Goal: Information Seeking & Learning: Learn about a topic

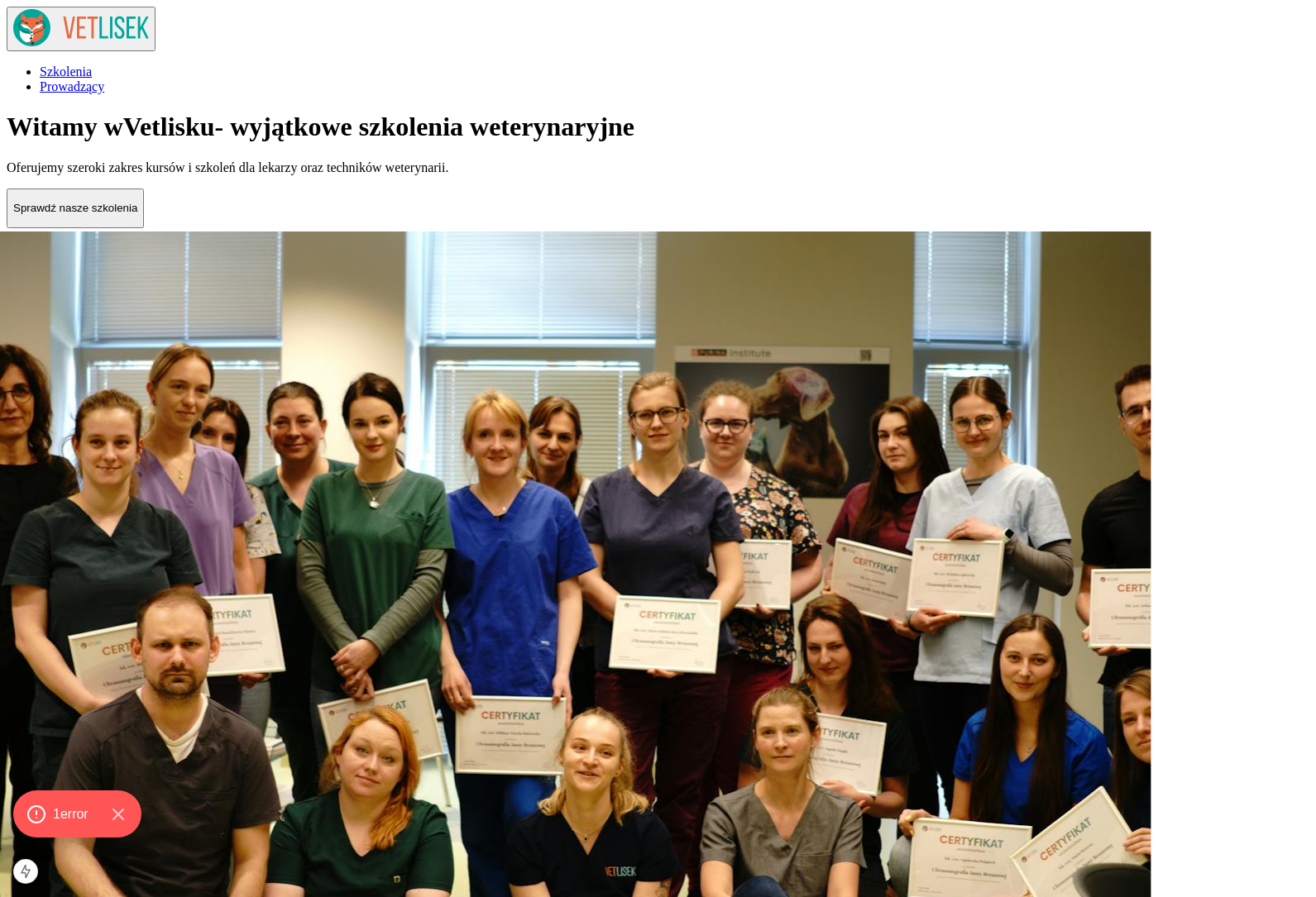
click at [144, 228] on button "Sprawdź nasze szkolenia" at bounding box center [76, 209] width 137 height 40
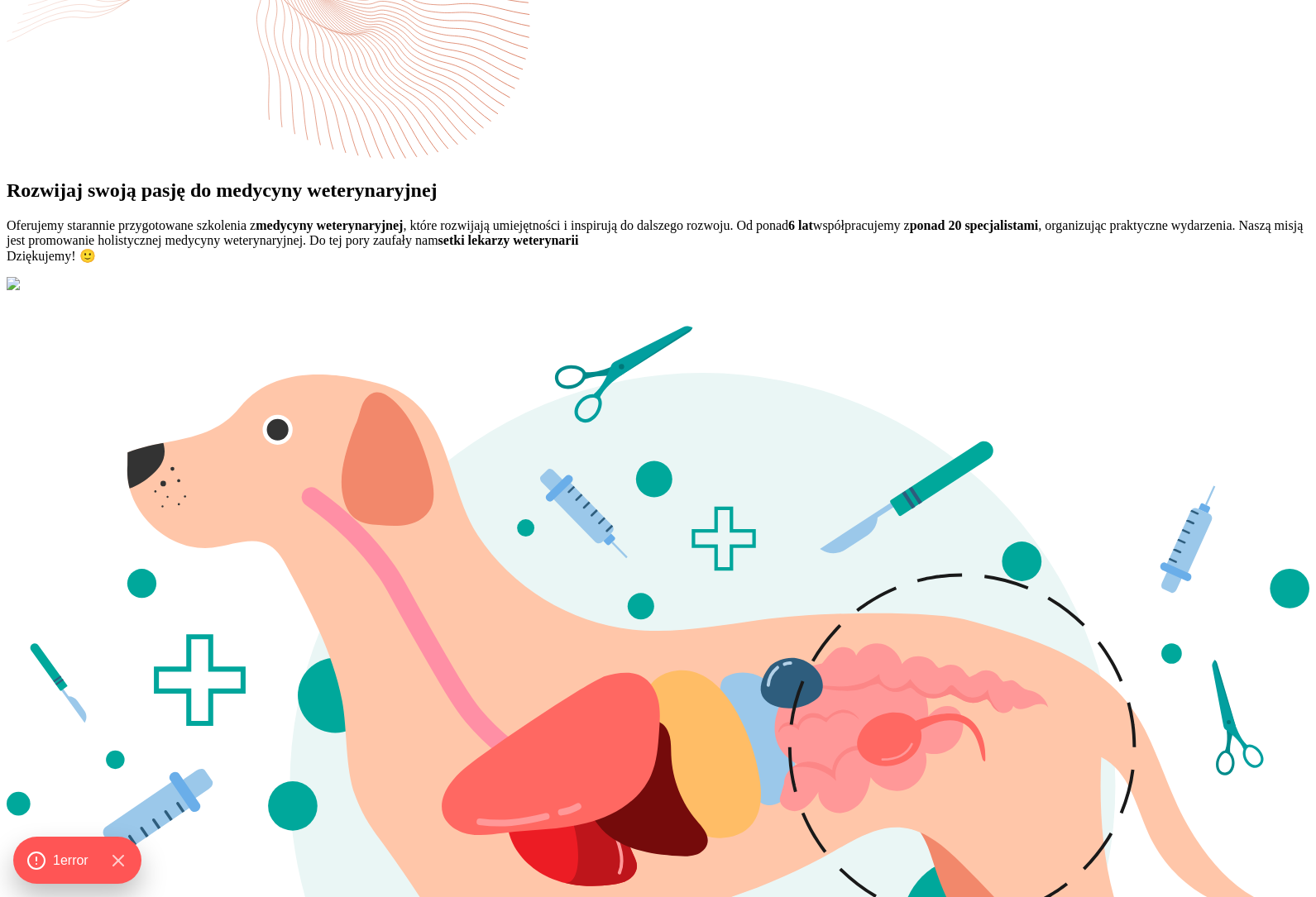
scroll to position [1230, 0]
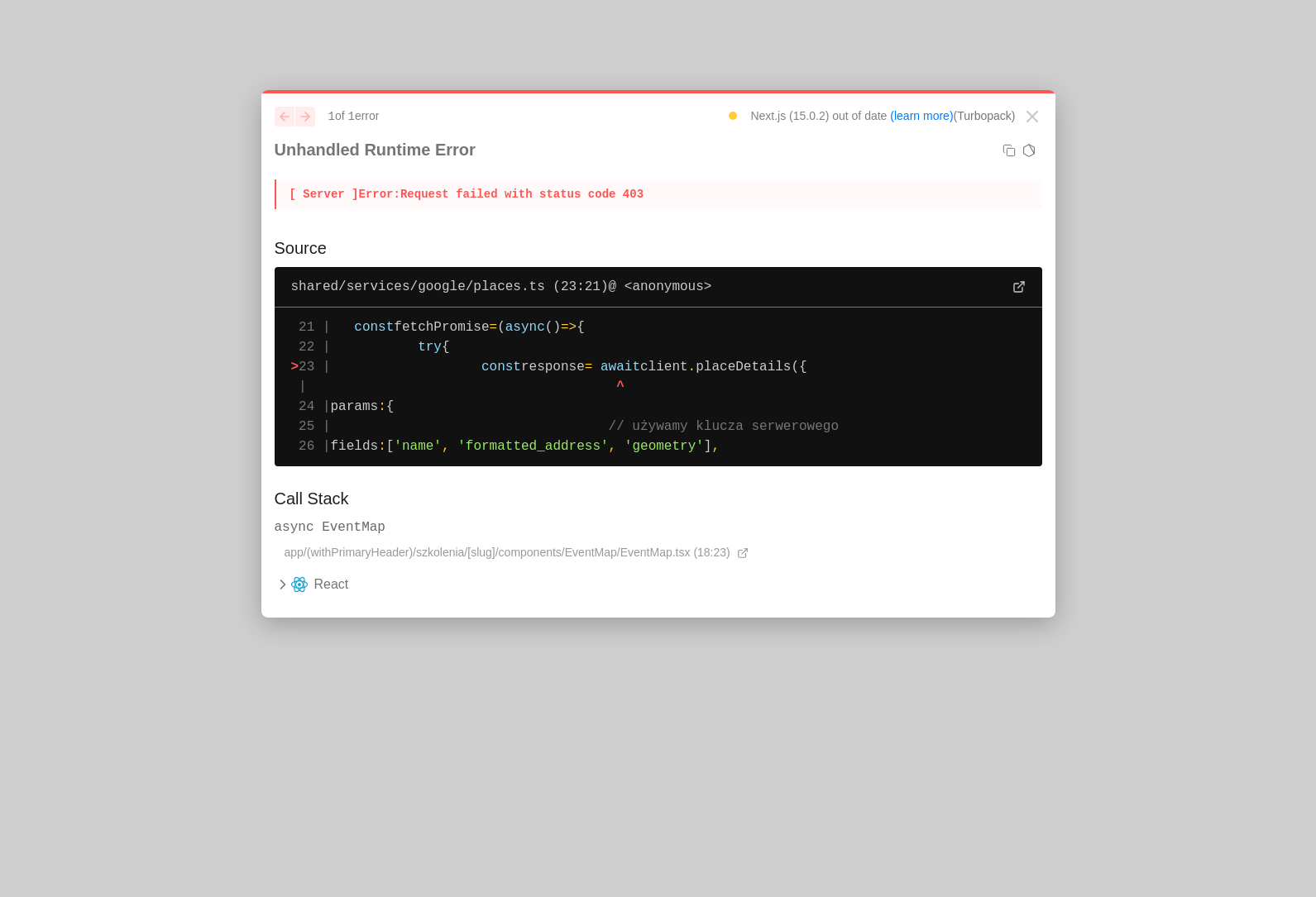
click at [286, 586] on icon at bounding box center [282, 584] width 17 height 17
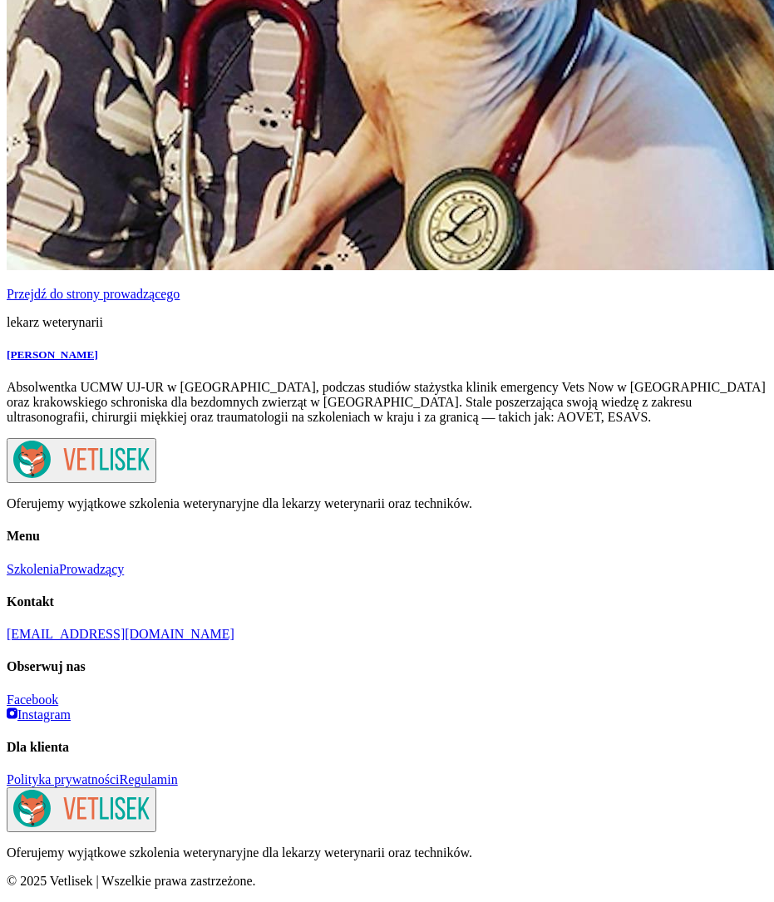
scroll to position [5432, 0]
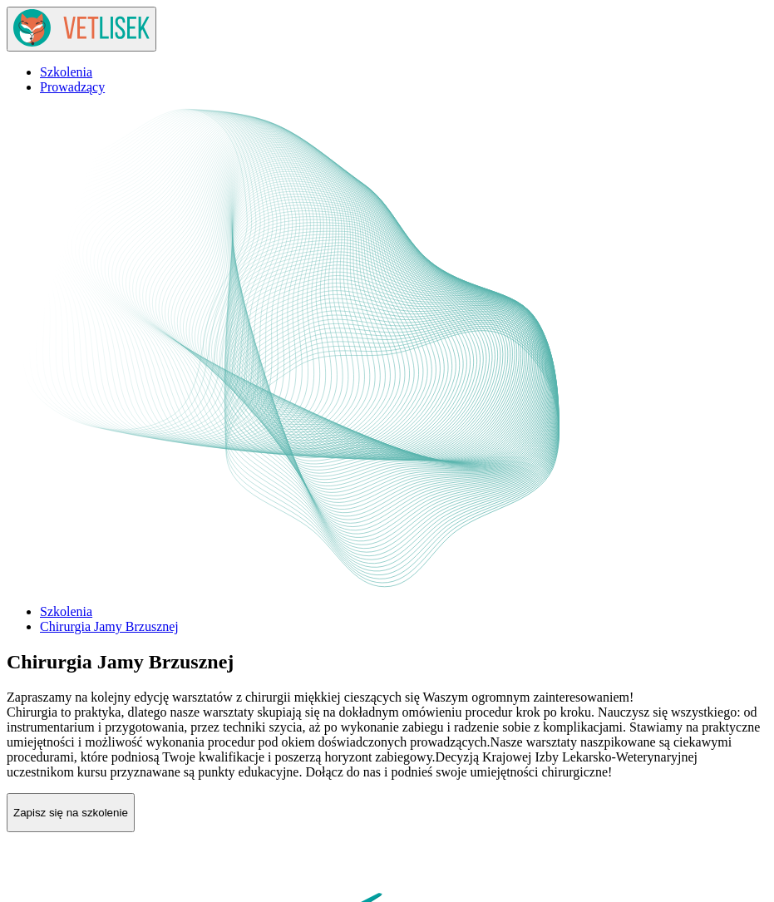
scroll to position [5432, 0]
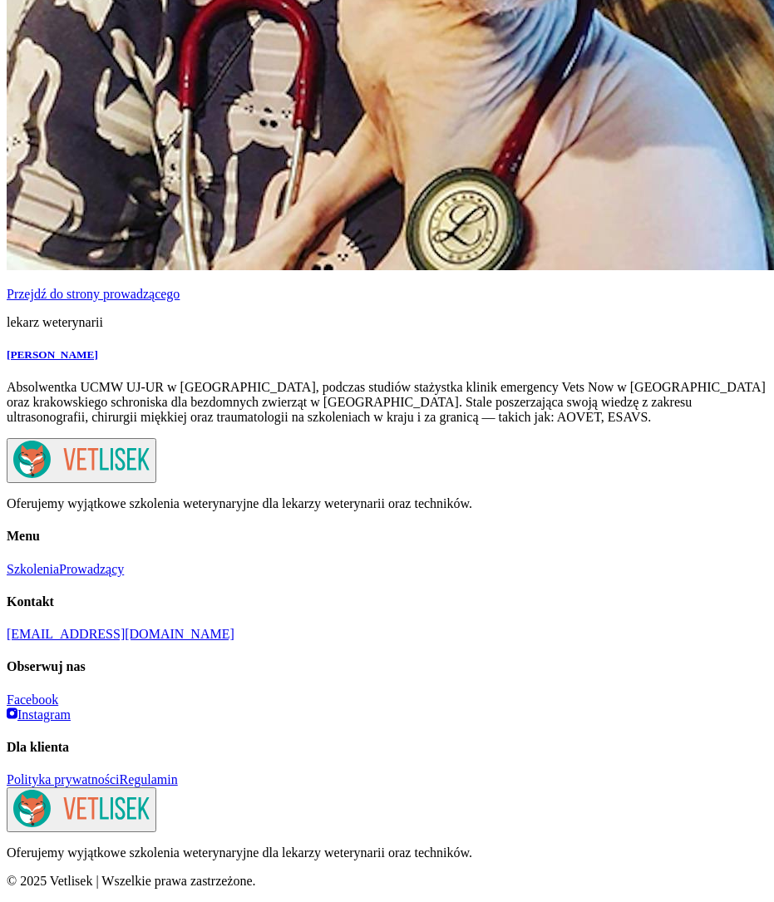
drag, startPoint x: 190, startPoint y: 180, endPoint x: 354, endPoint y: 524, distance: 380.4
drag, startPoint x: 377, startPoint y: 524, endPoint x: 145, endPoint y: 122, distance: 464.1
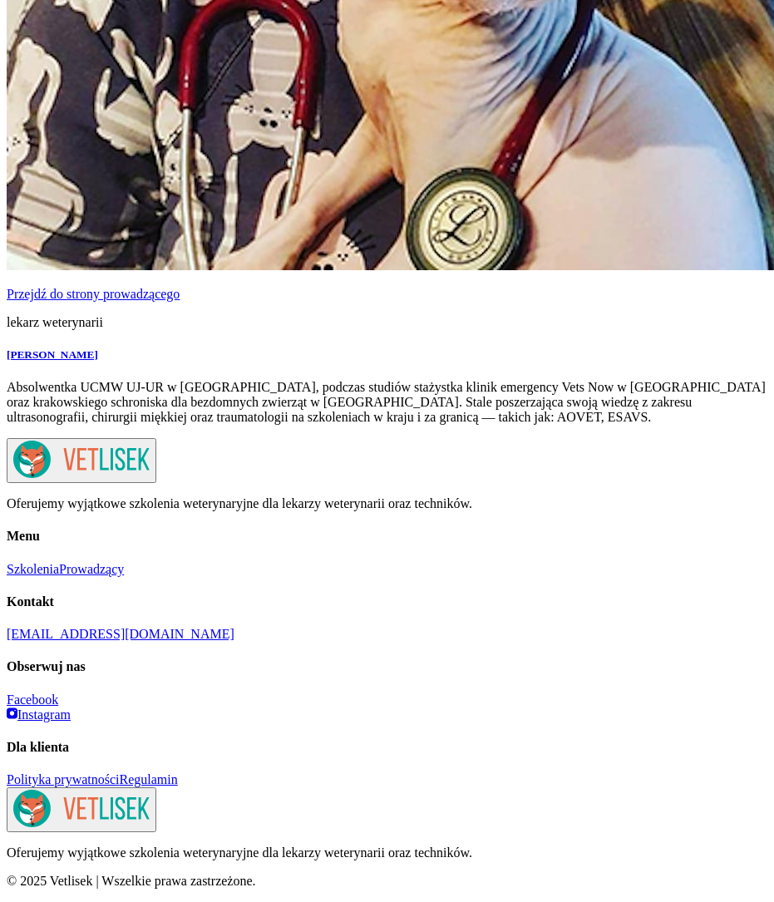
drag, startPoint x: 149, startPoint y: 144, endPoint x: 472, endPoint y: 589, distance: 550.5
drag, startPoint x: 456, startPoint y: 561, endPoint x: 239, endPoint y: 139, distance: 474.7
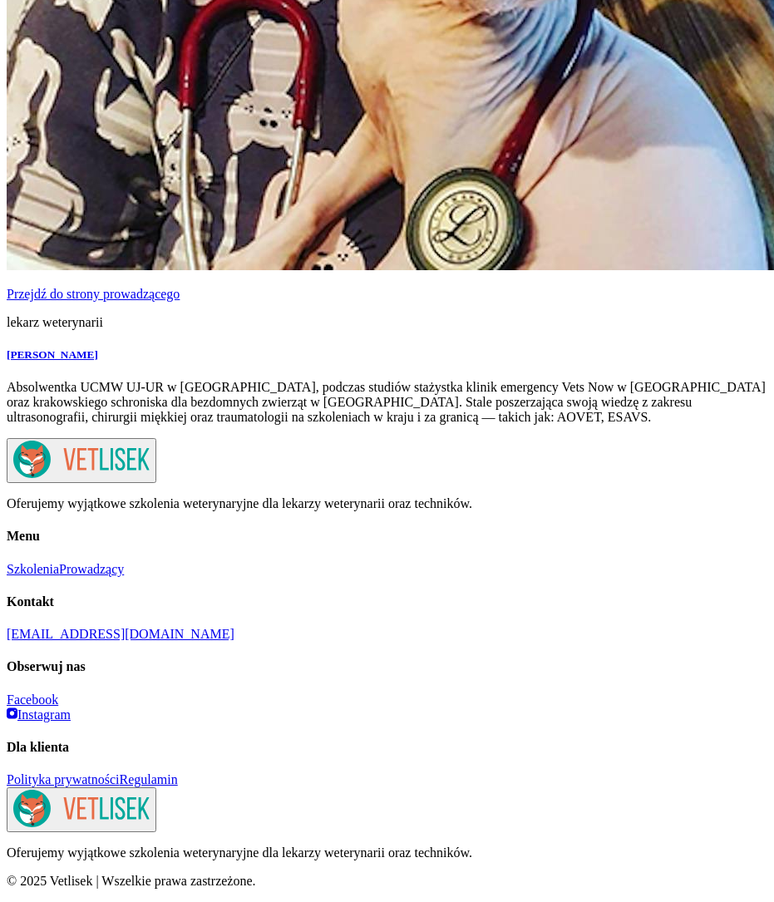
drag, startPoint x: 206, startPoint y: 136, endPoint x: 486, endPoint y: 565, distance: 512.3
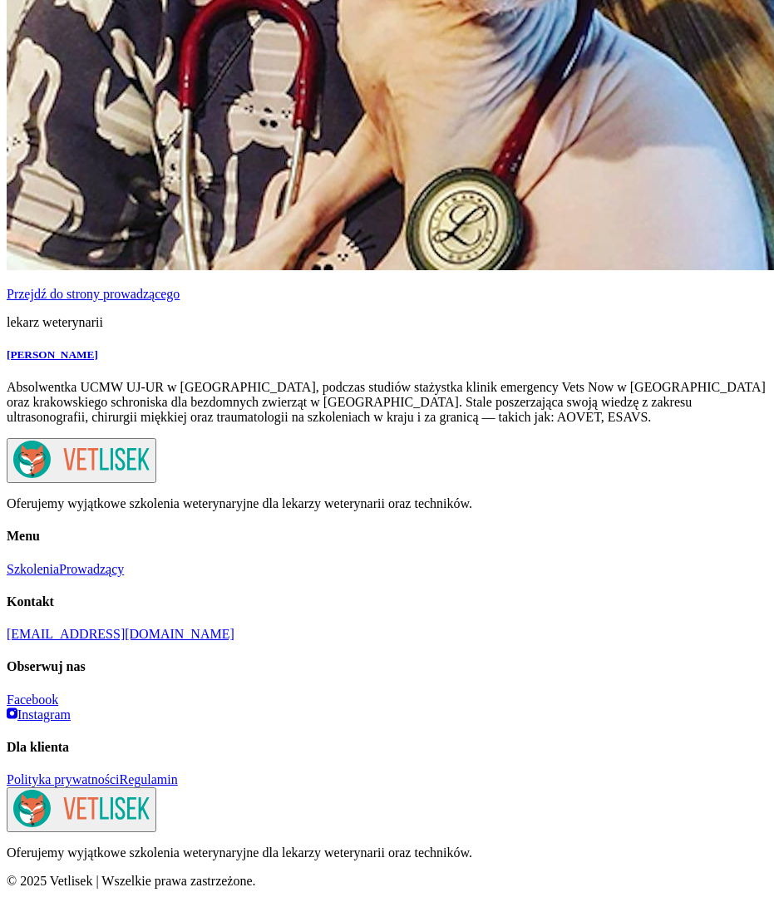
drag, startPoint x: 518, startPoint y: 562, endPoint x: 216, endPoint y: 127, distance: 529.2
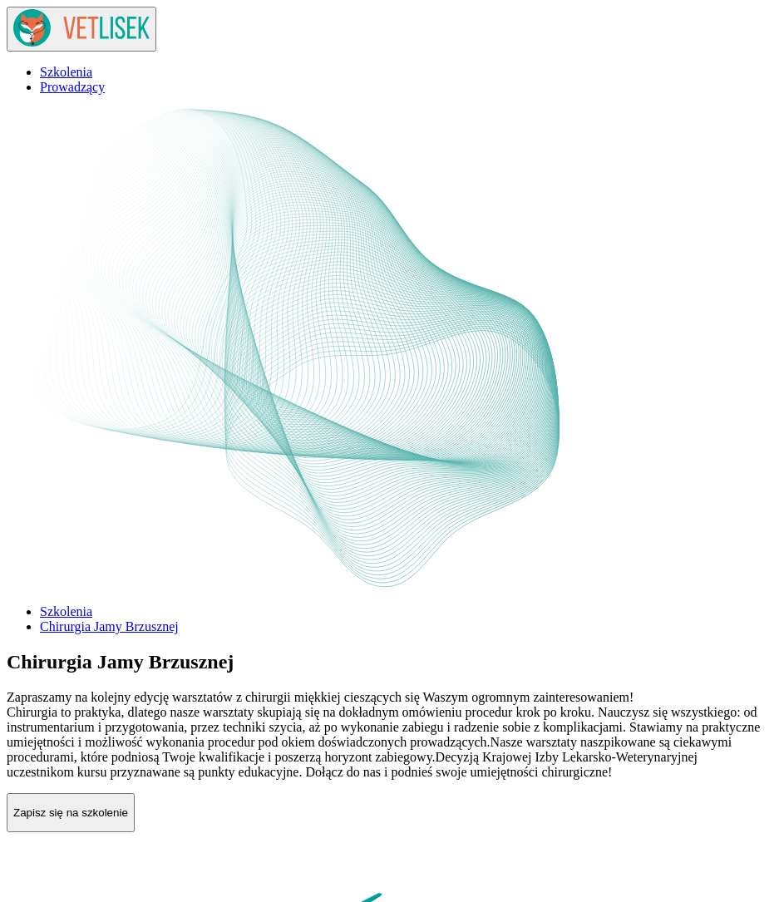
scroll to position [5432, 0]
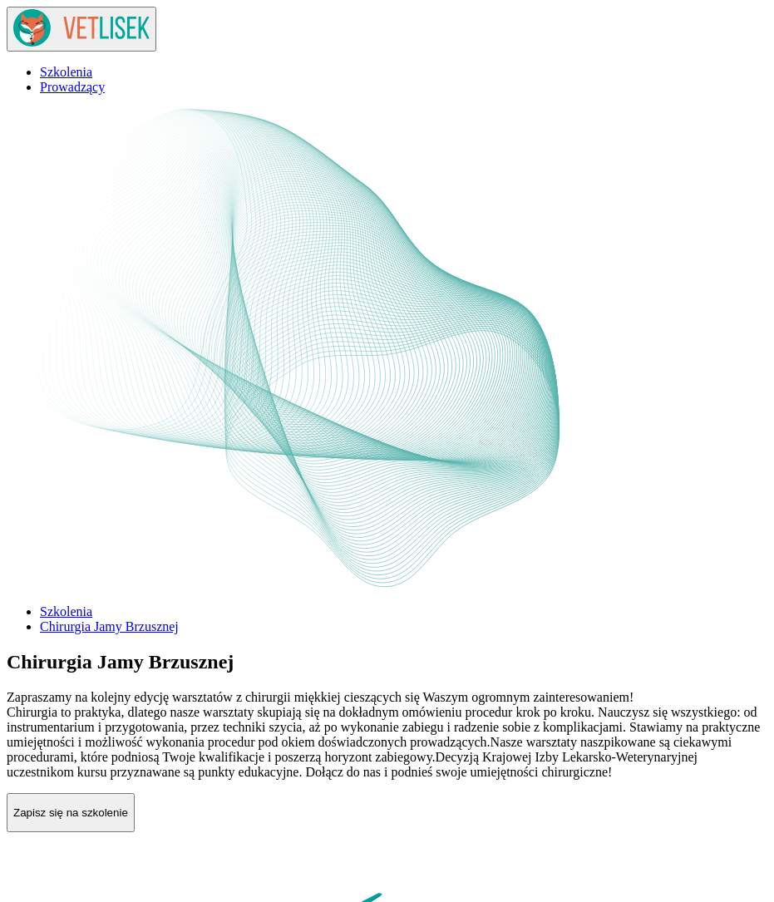
scroll to position [5432, 0]
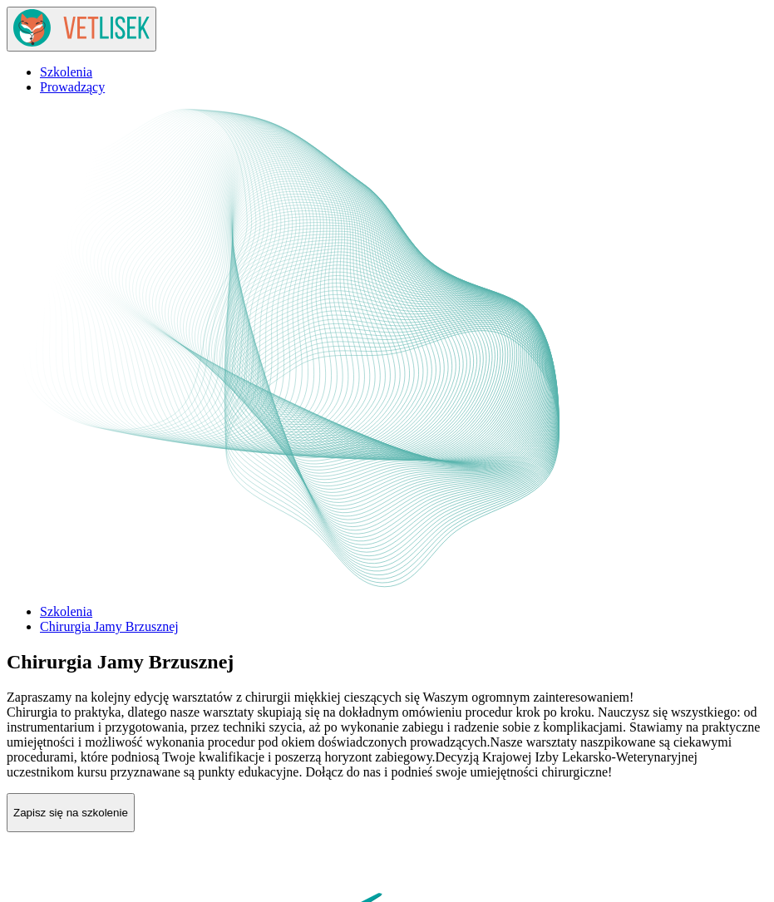
scroll to position [5432, 0]
